Goal: Transaction & Acquisition: Download file/media

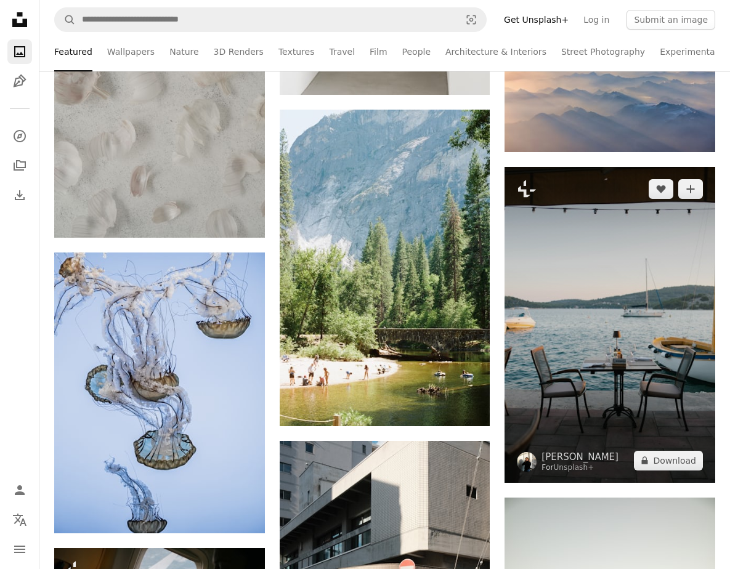
scroll to position [1078, 0]
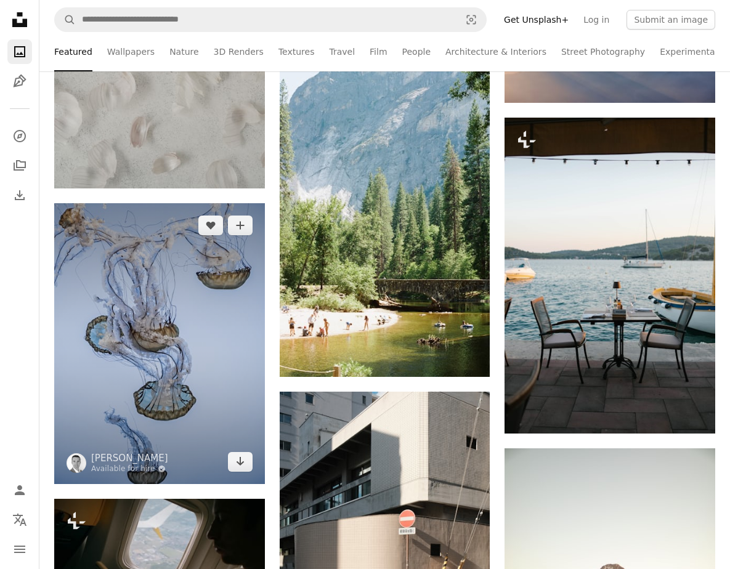
click at [201, 295] on img at bounding box center [159, 343] width 211 height 280
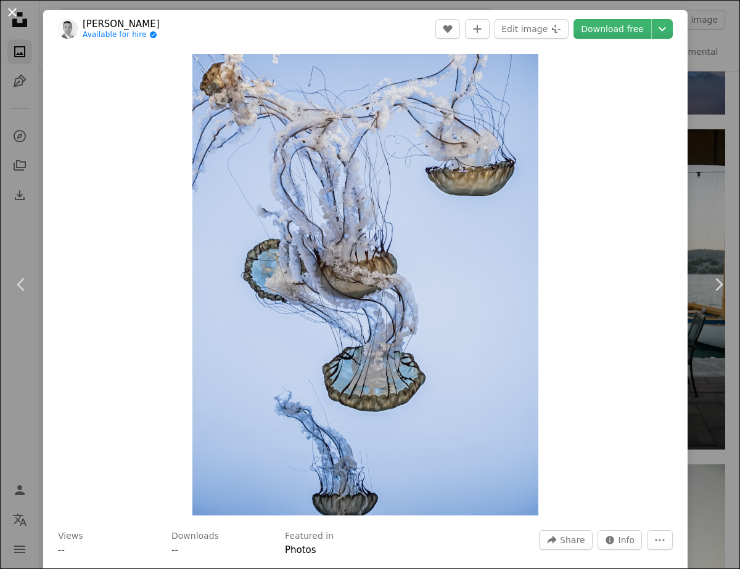
click at [12, 15] on button "An X shape" at bounding box center [12, 12] width 15 height 15
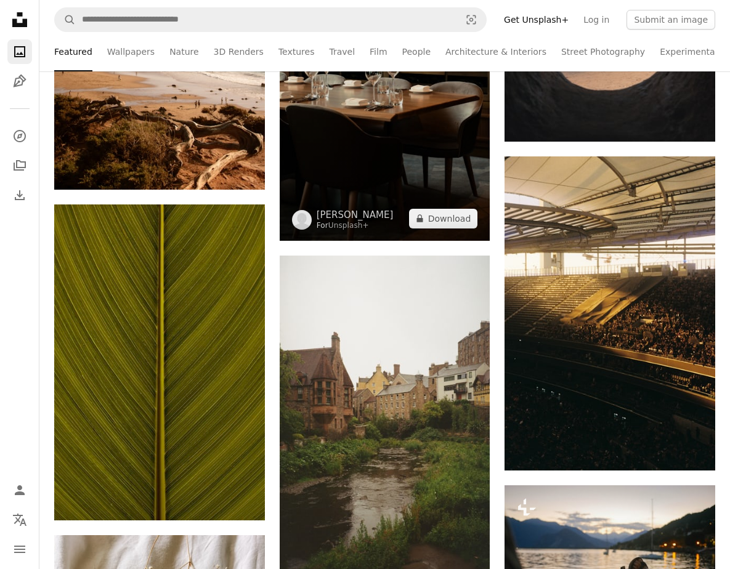
scroll to position [2031, 0]
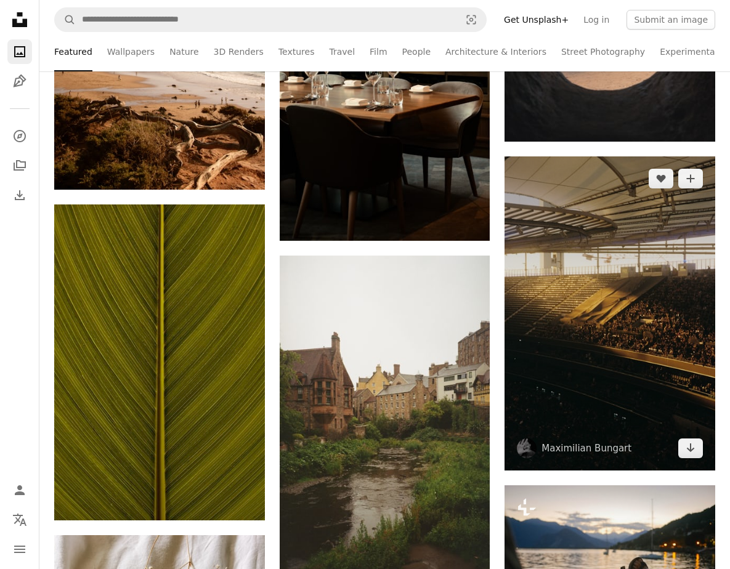
click at [600, 252] on img at bounding box center [610, 314] width 211 height 314
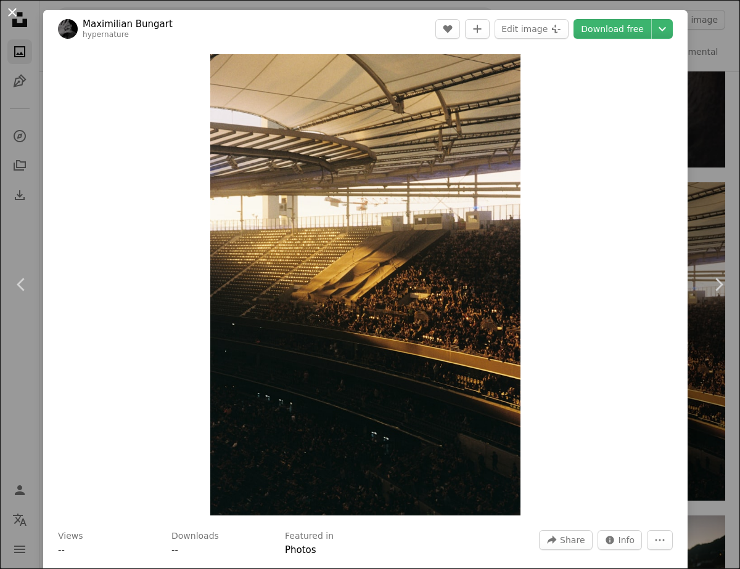
click at [12, 12] on button "An X shape" at bounding box center [12, 12] width 15 height 15
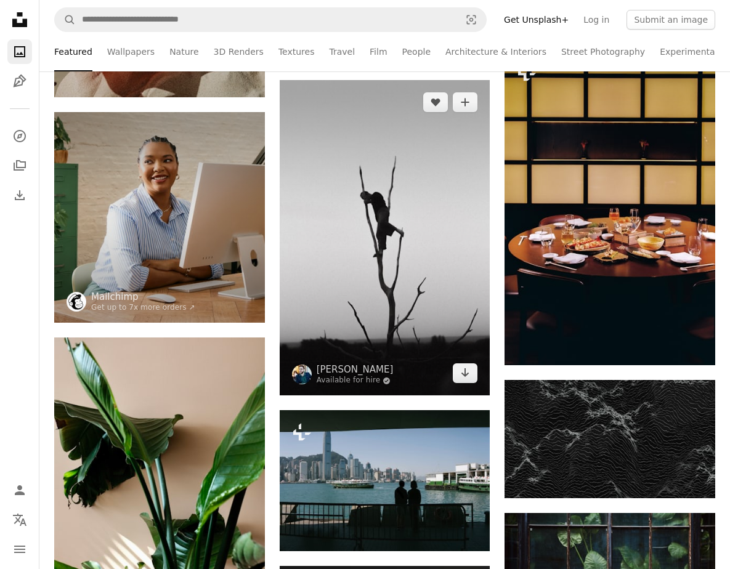
scroll to position [4337, 0]
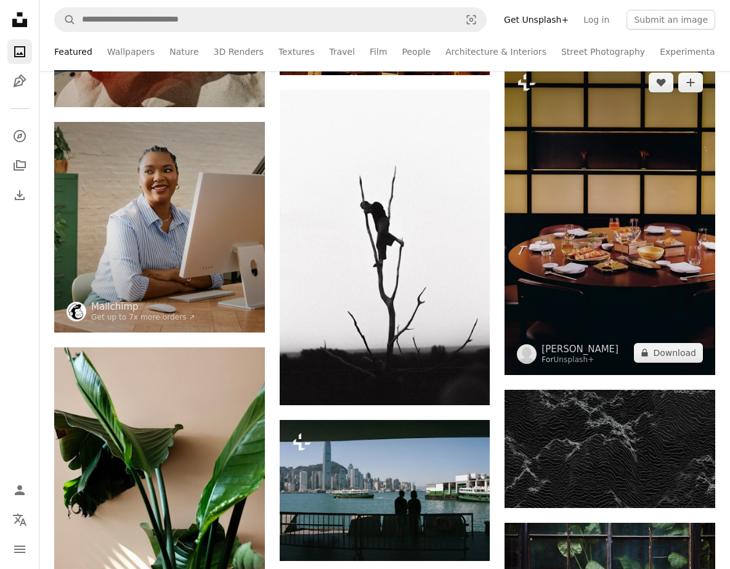
click at [566, 279] on img at bounding box center [610, 217] width 211 height 315
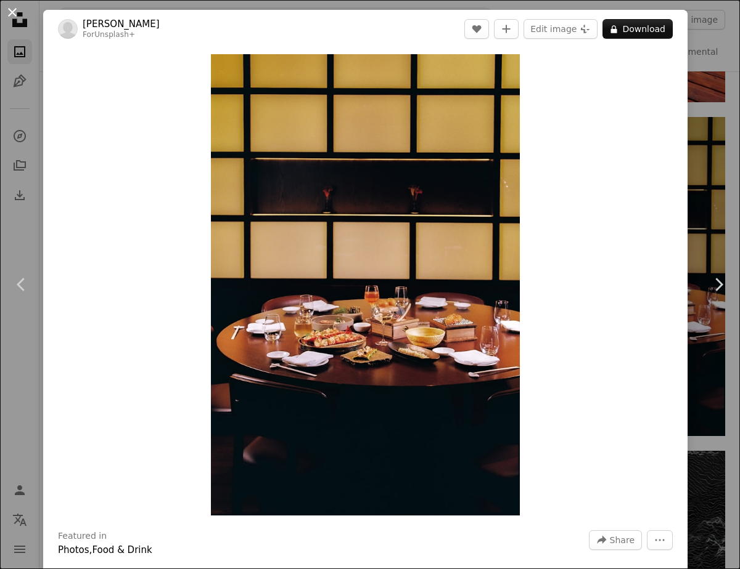
click at [14, 9] on button "An X shape" at bounding box center [12, 12] width 15 height 15
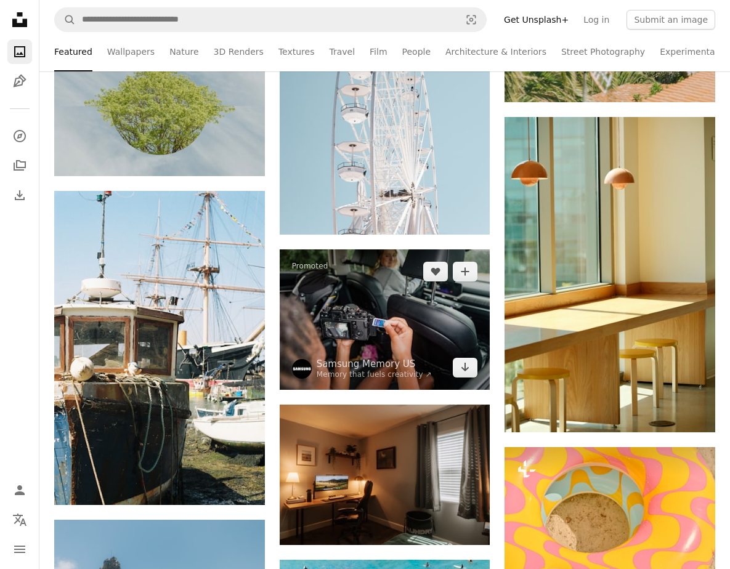
scroll to position [13566, 0]
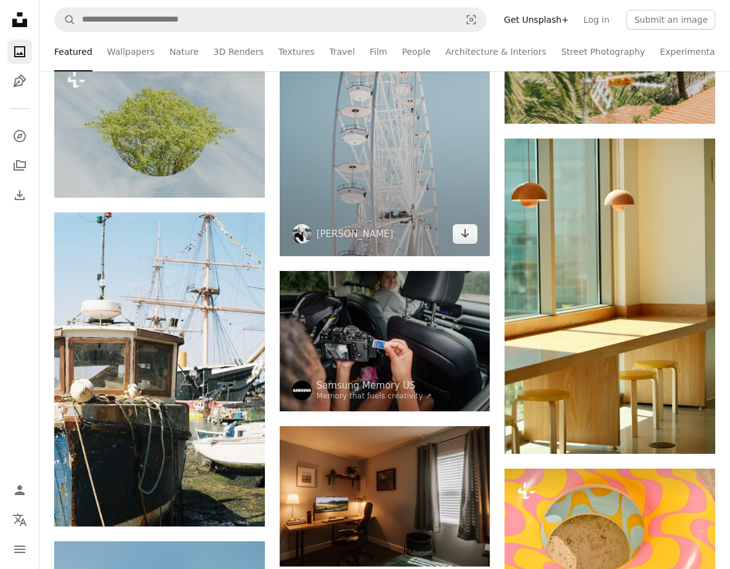
click at [390, 219] on img at bounding box center [385, 98] width 211 height 316
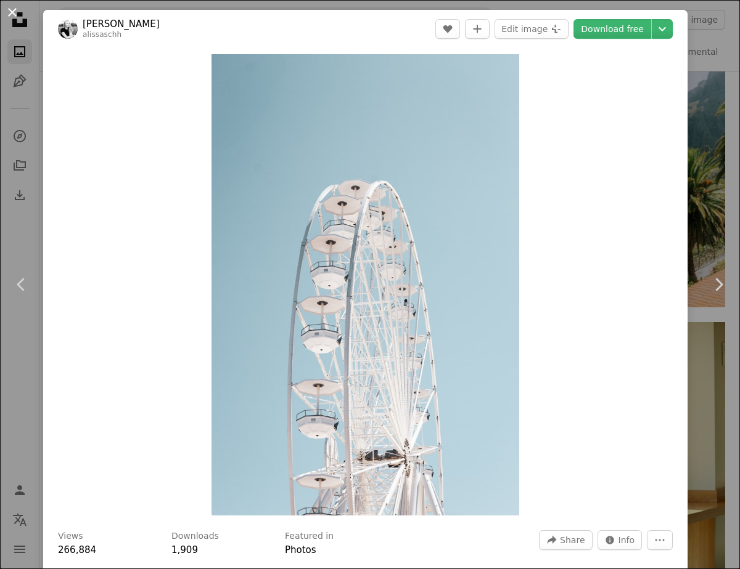
click at [10, 15] on button "An X shape" at bounding box center [12, 12] width 15 height 15
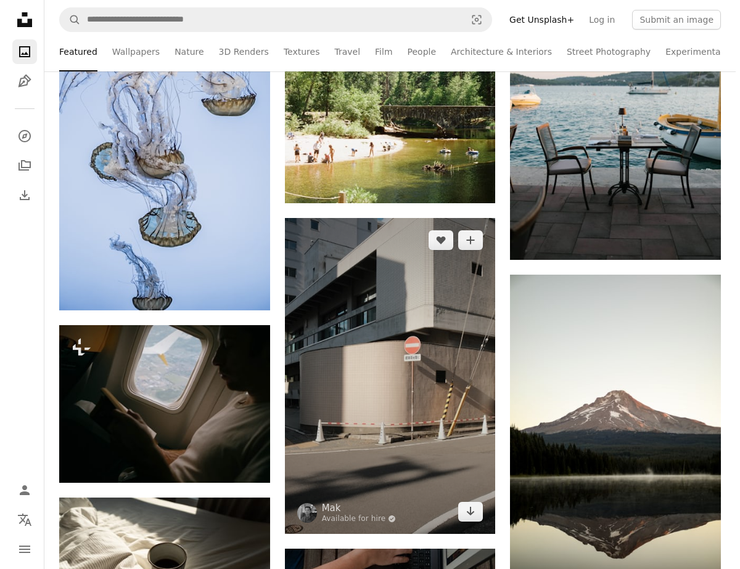
scroll to position [1251, 0]
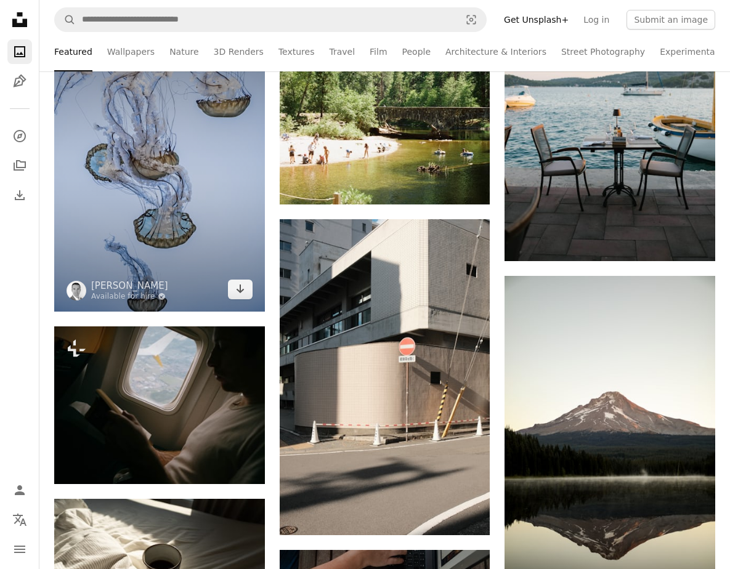
click at [190, 219] on img at bounding box center [159, 171] width 211 height 280
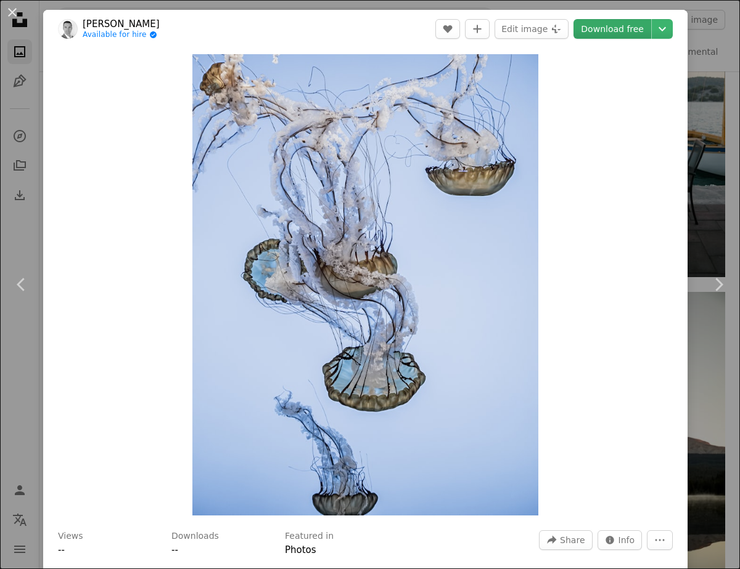
click at [607, 30] on link "Download free" at bounding box center [612, 29] width 78 height 20
